Goal: Task Accomplishment & Management: Manage account settings

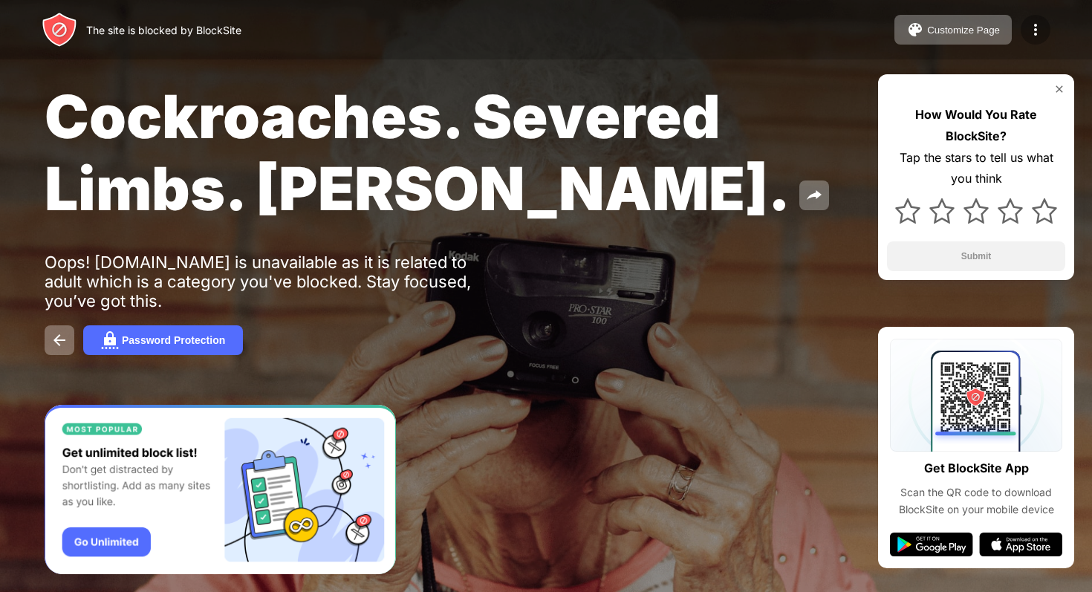
click at [1033, 30] on img at bounding box center [1036, 30] width 18 height 18
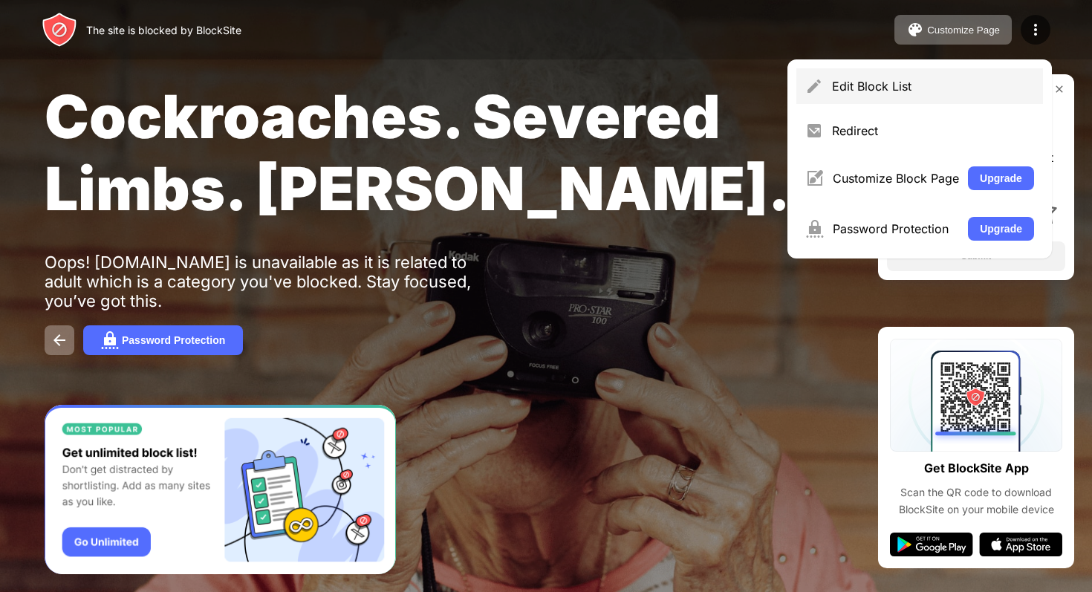
click at [898, 81] on div "Edit Block List" at bounding box center [933, 86] width 202 height 15
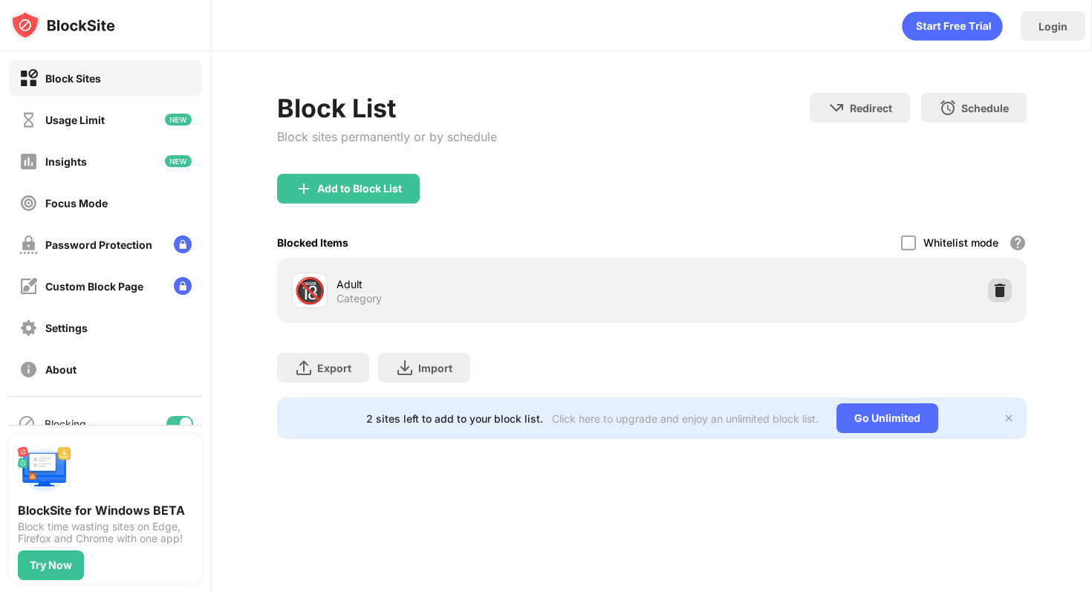
click at [1002, 286] on img at bounding box center [1000, 290] width 15 height 15
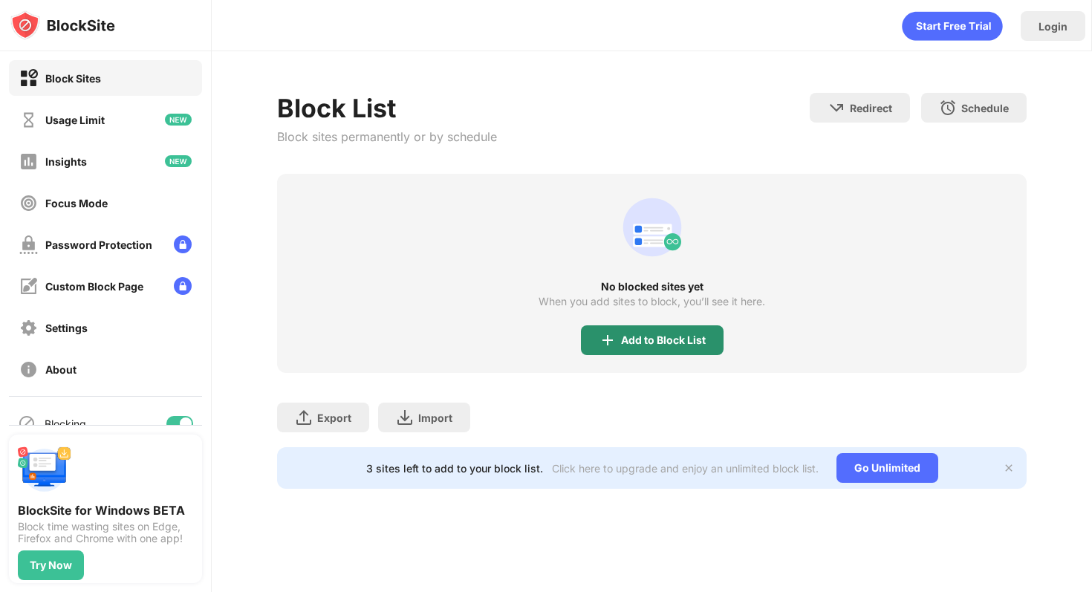
click at [629, 343] on div "Add to Block List" at bounding box center [663, 340] width 85 height 12
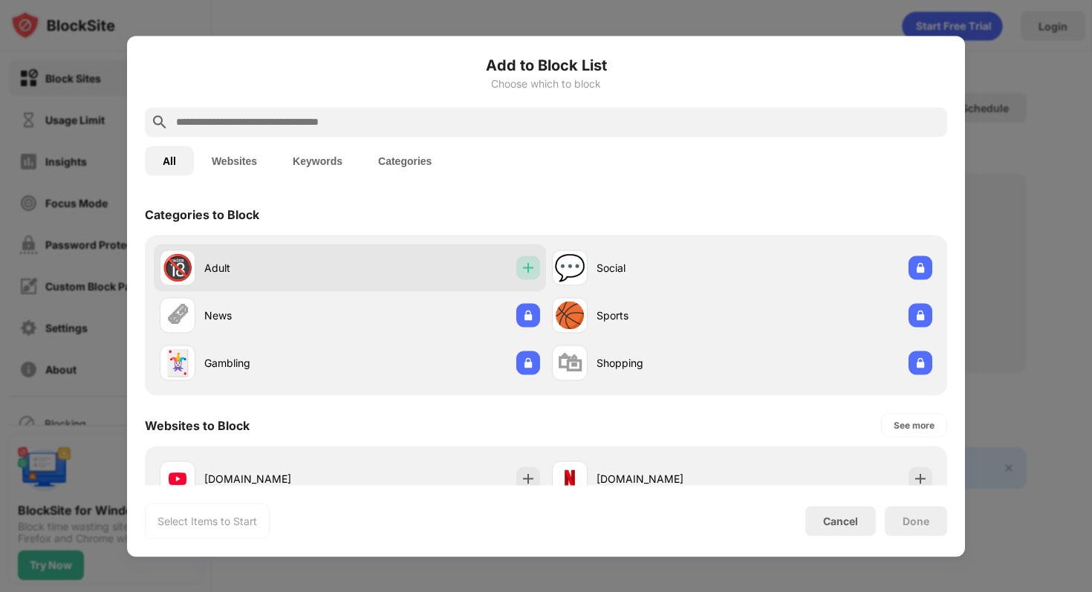
click at [534, 274] on img at bounding box center [528, 267] width 15 height 15
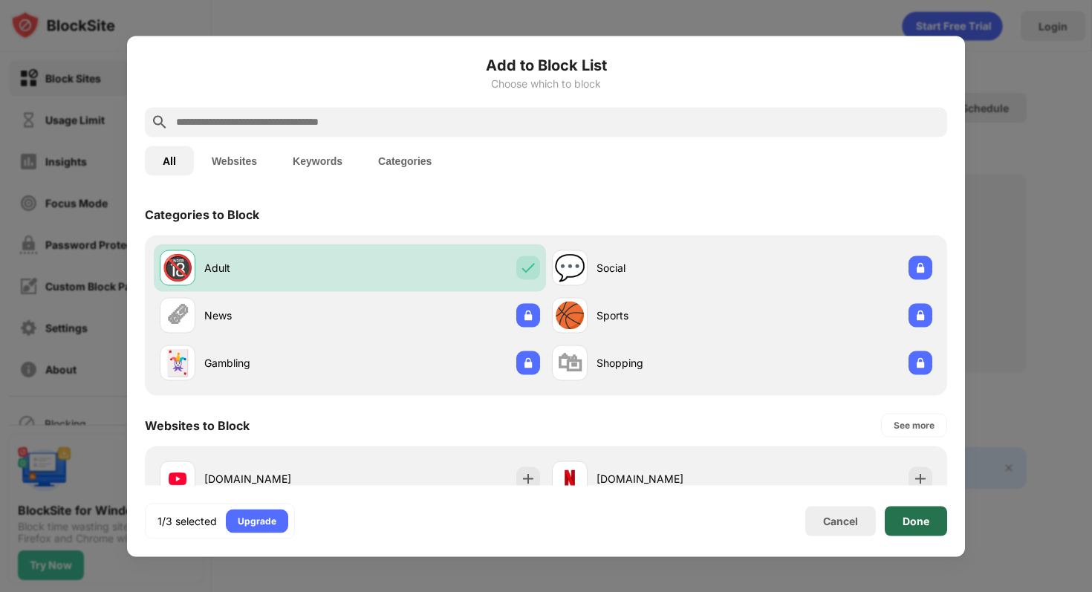
click at [930, 520] on div "Done" at bounding box center [916, 521] width 62 height 30
